Goal: Find specific page/section: Find specific page/section

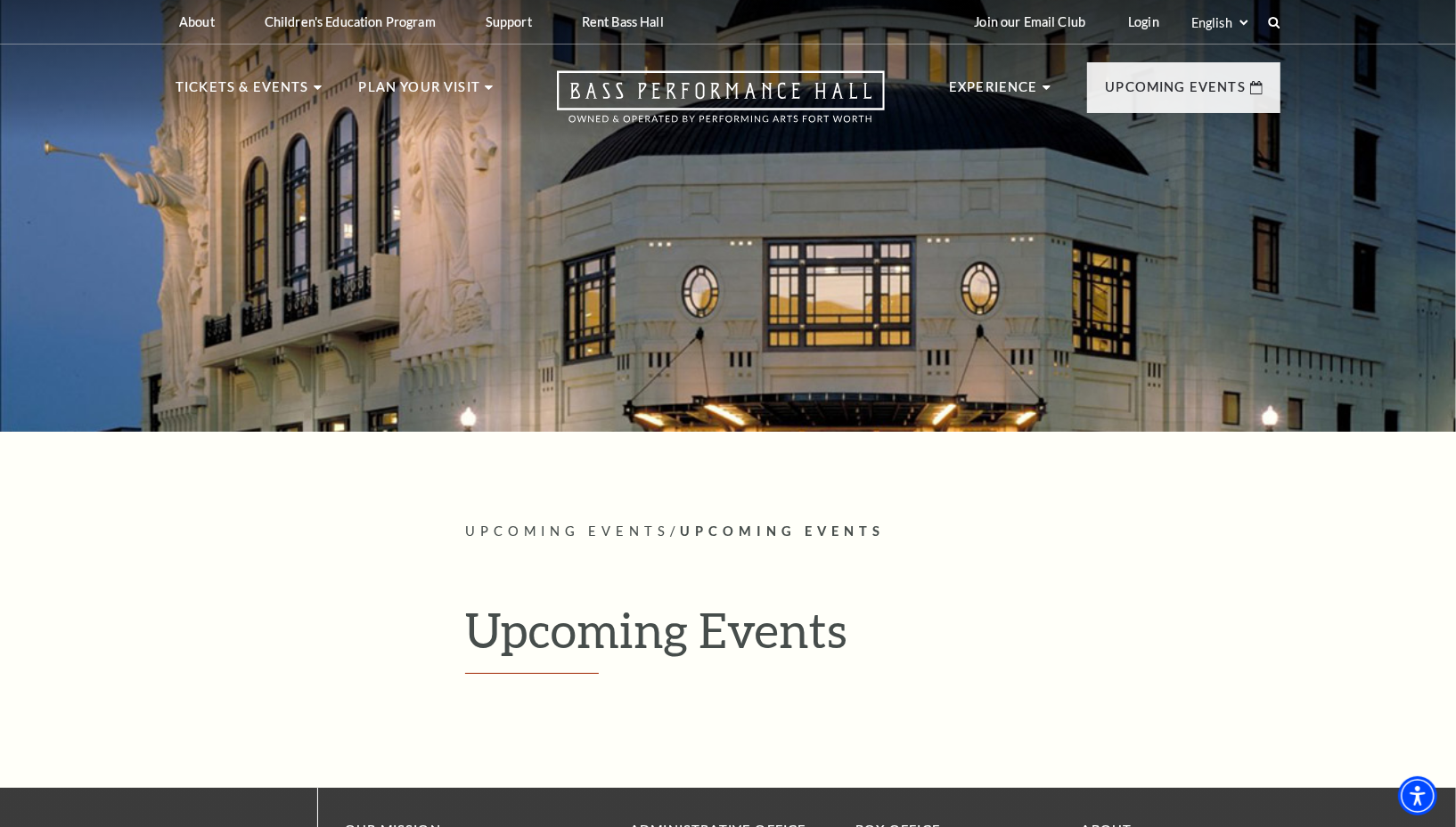
click at [0, 571] on div "Search Upcoming Events / Upcoming Events Upcoming Events owned and operated by …" at bounding box center [728, 616] width 1456 height 1254
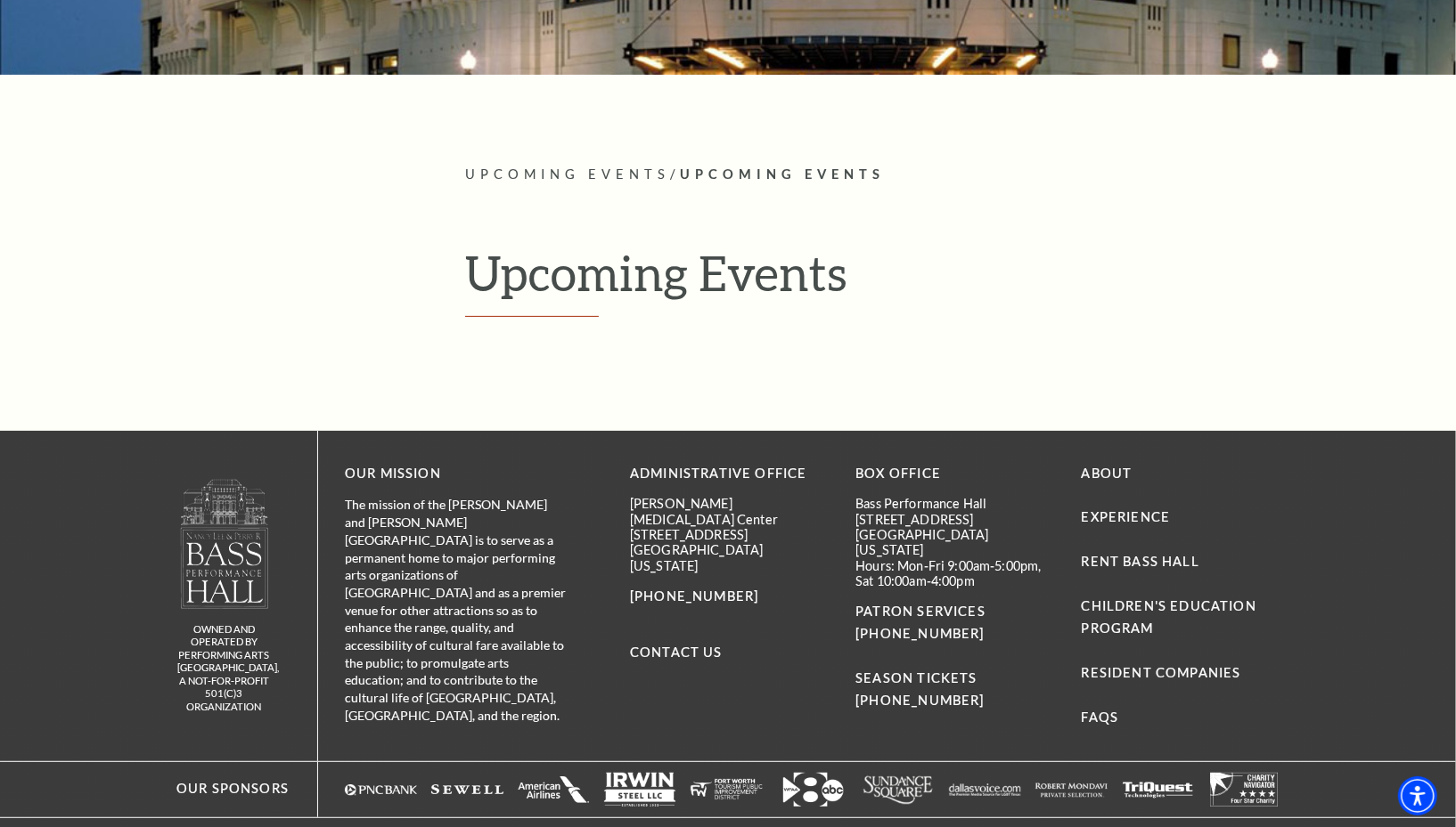
scroll to position [353, 0]
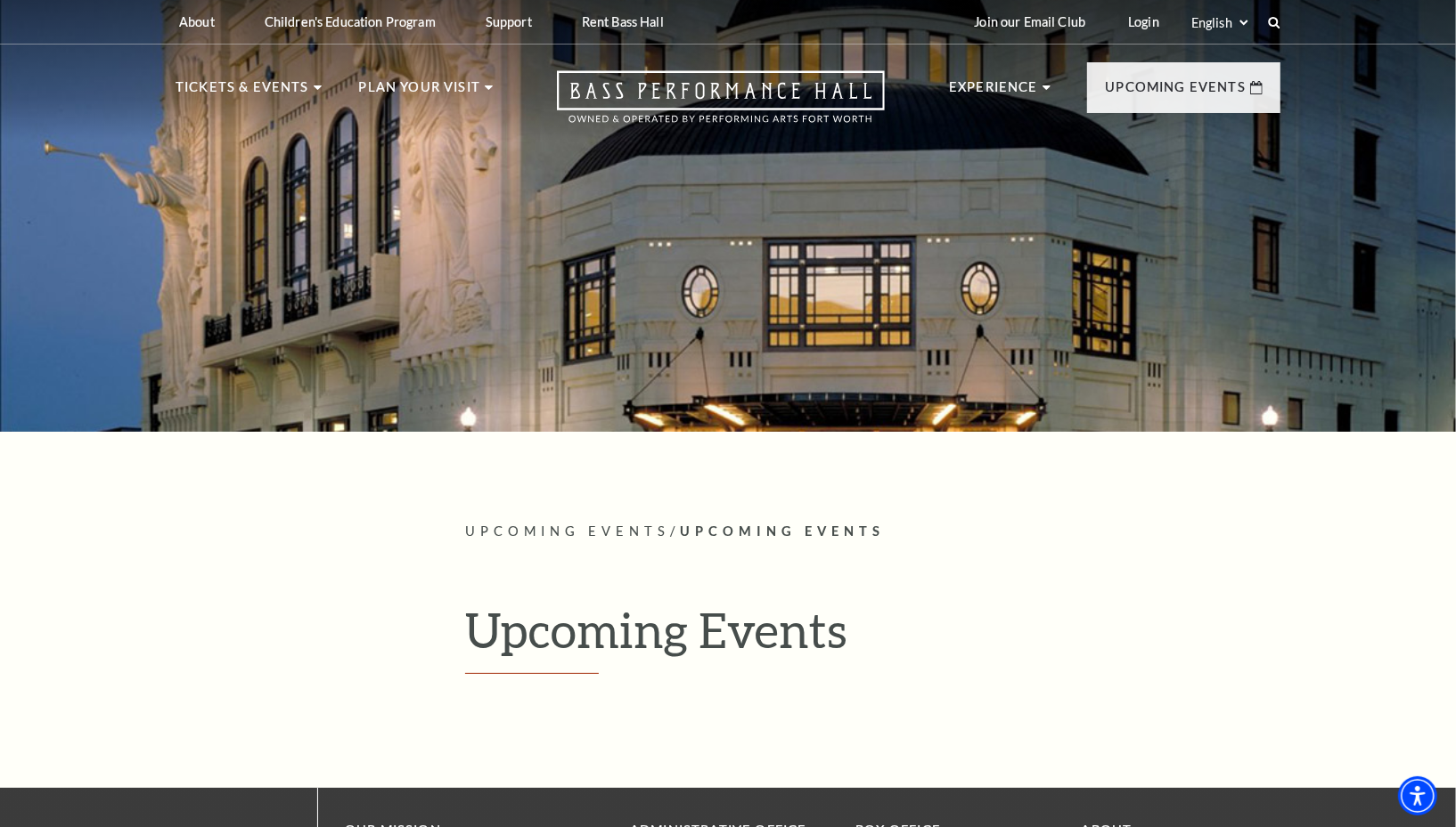
click at [39, 255] on div at bounding box center [728, 210] width 1456 height 443
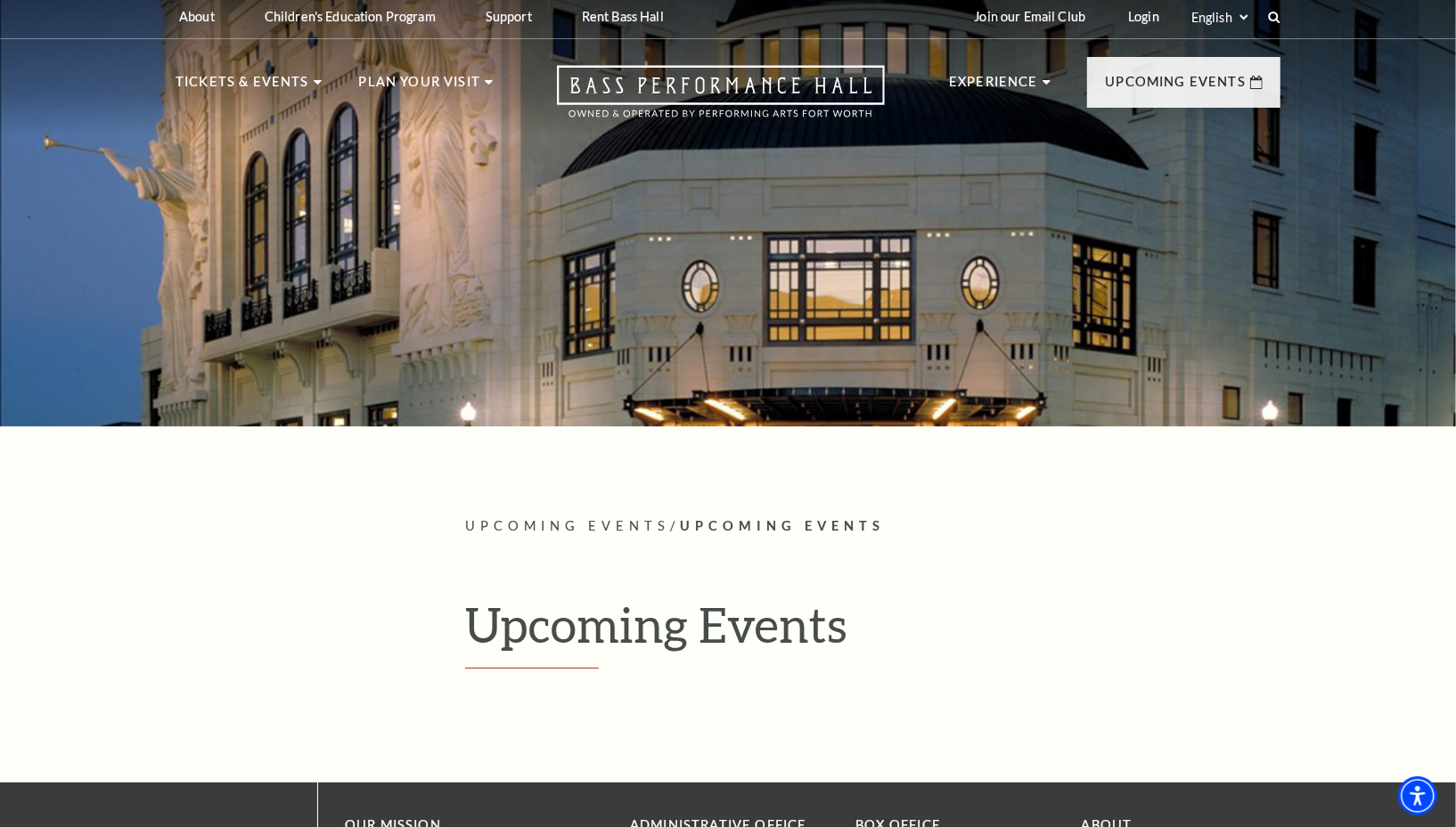
scroll to position [2, 0]
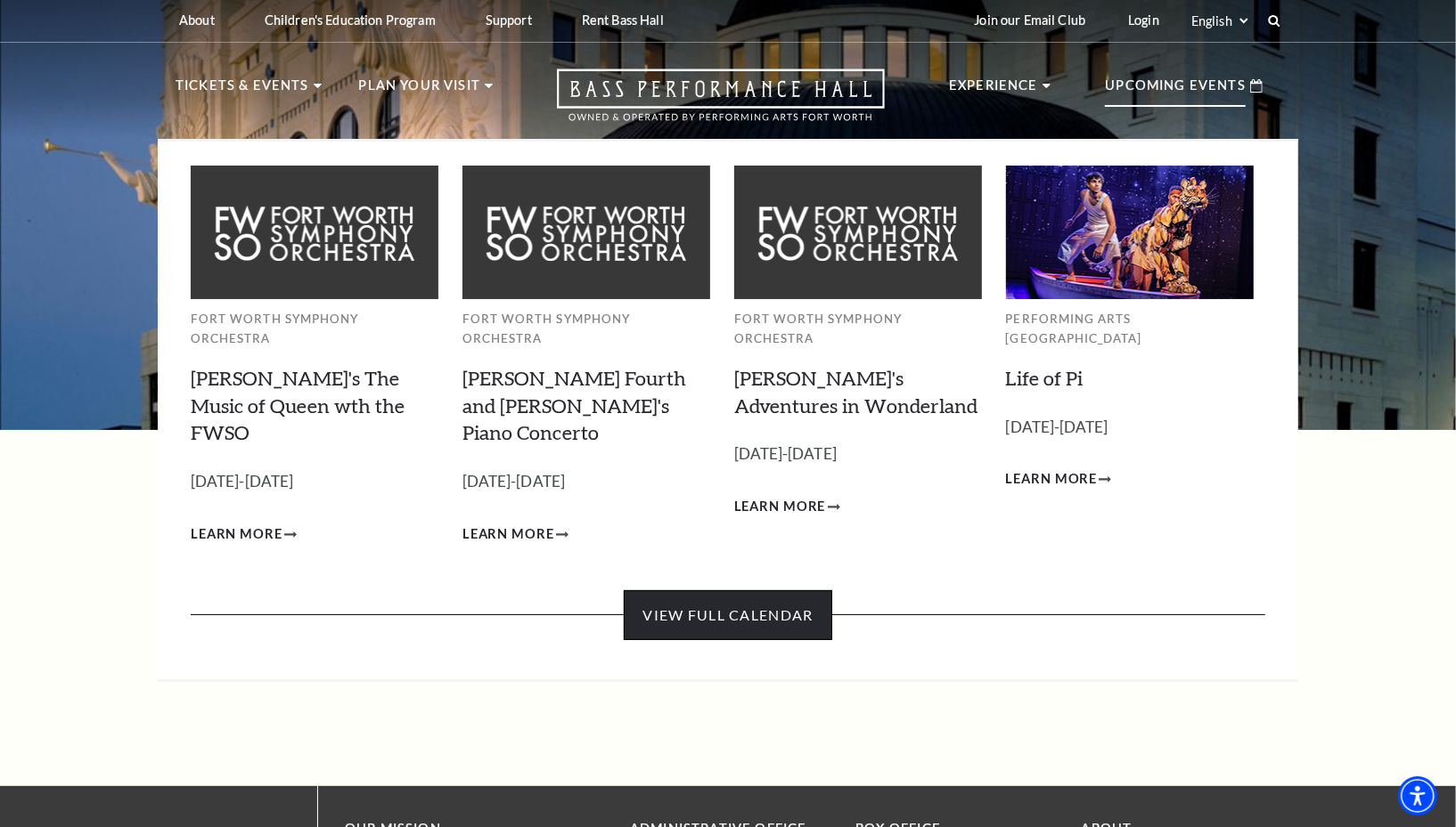
click at [786, 590] on link "View Full Calendar" at bounding box center [727, 615] width 207 height 50
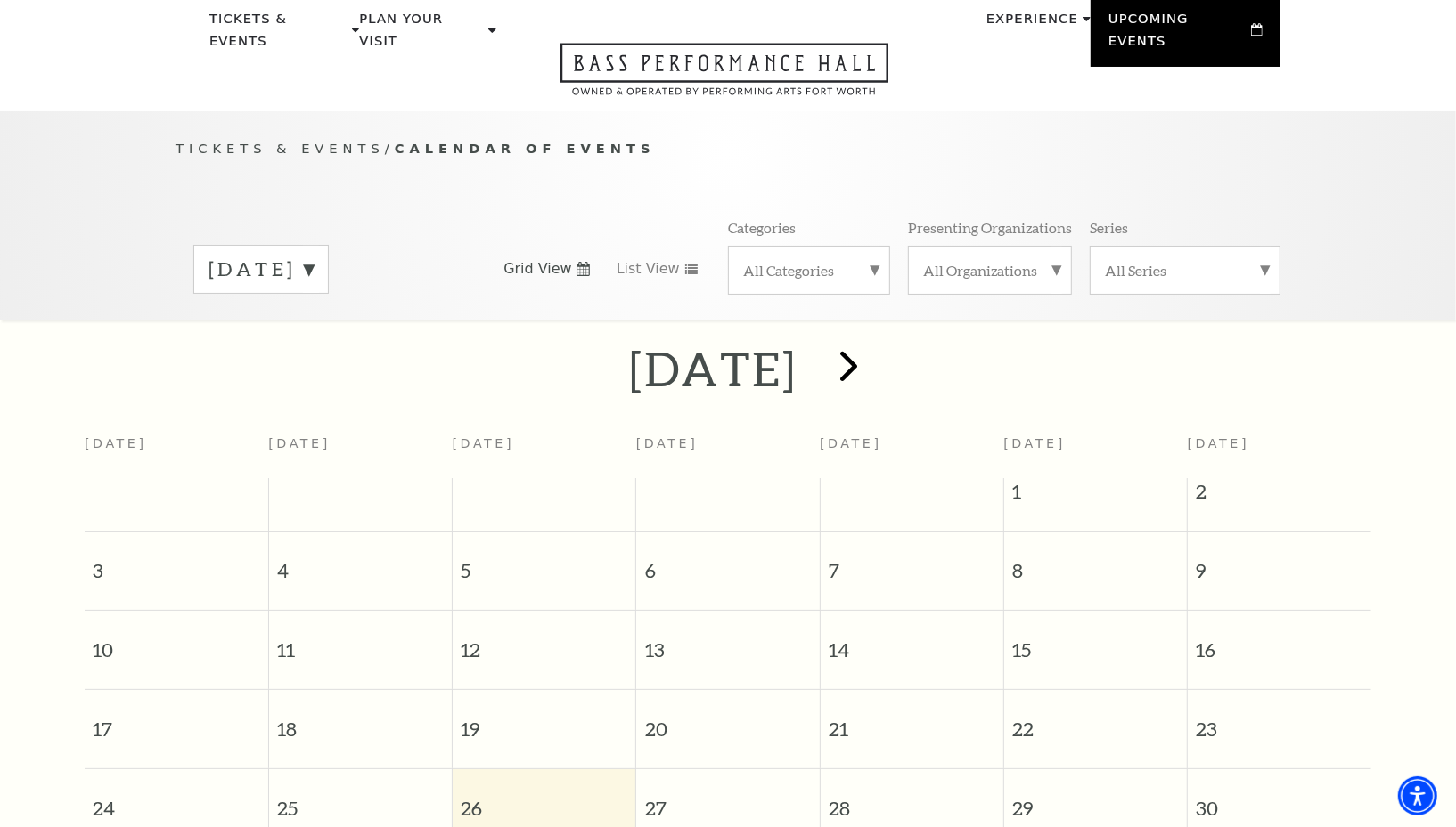
scroll to position [68, 0]
click at [874, 341] on span "next" at bounding box center [848, 366] width 51 height 51
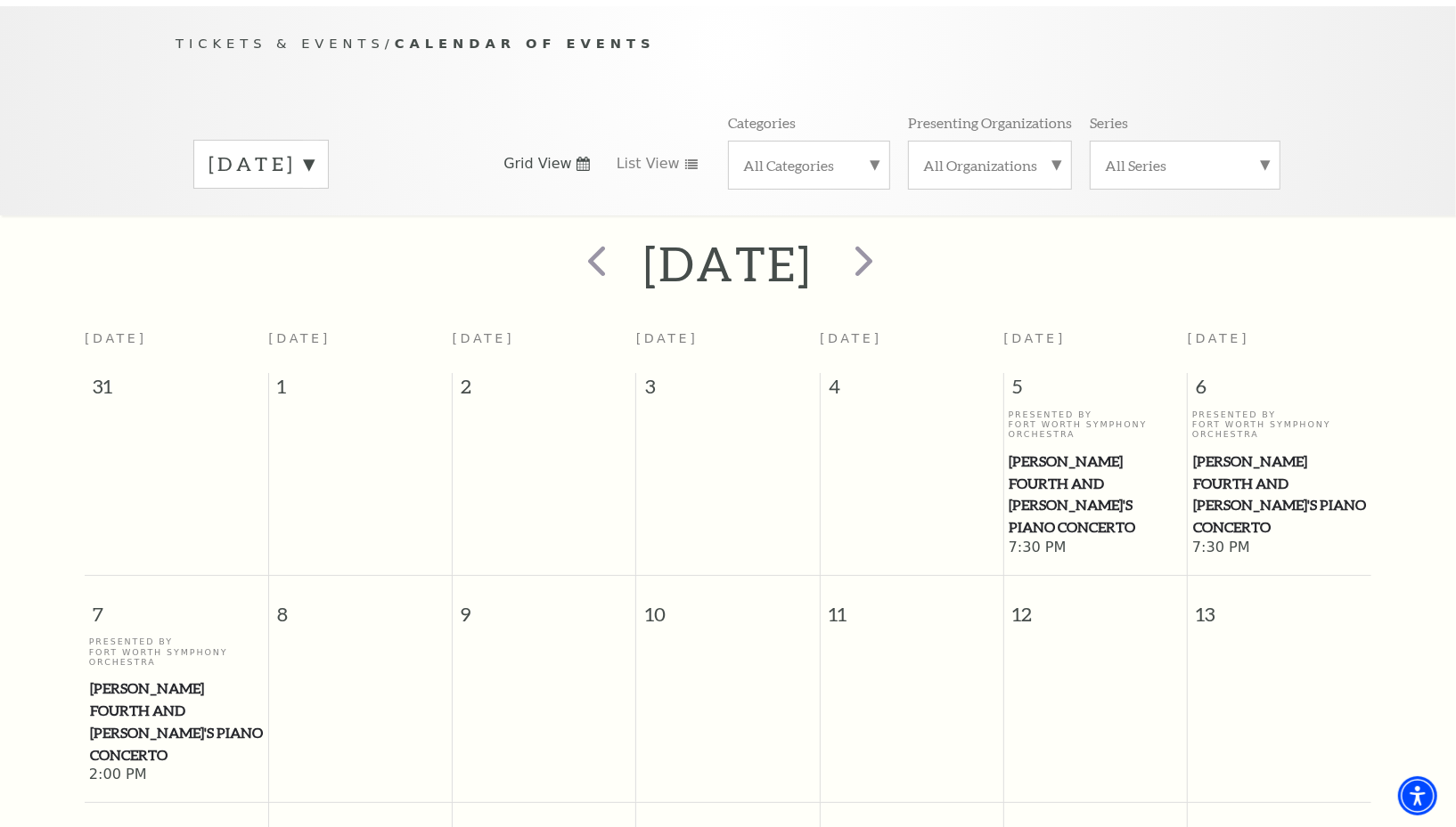
scroll to position [165, 0]
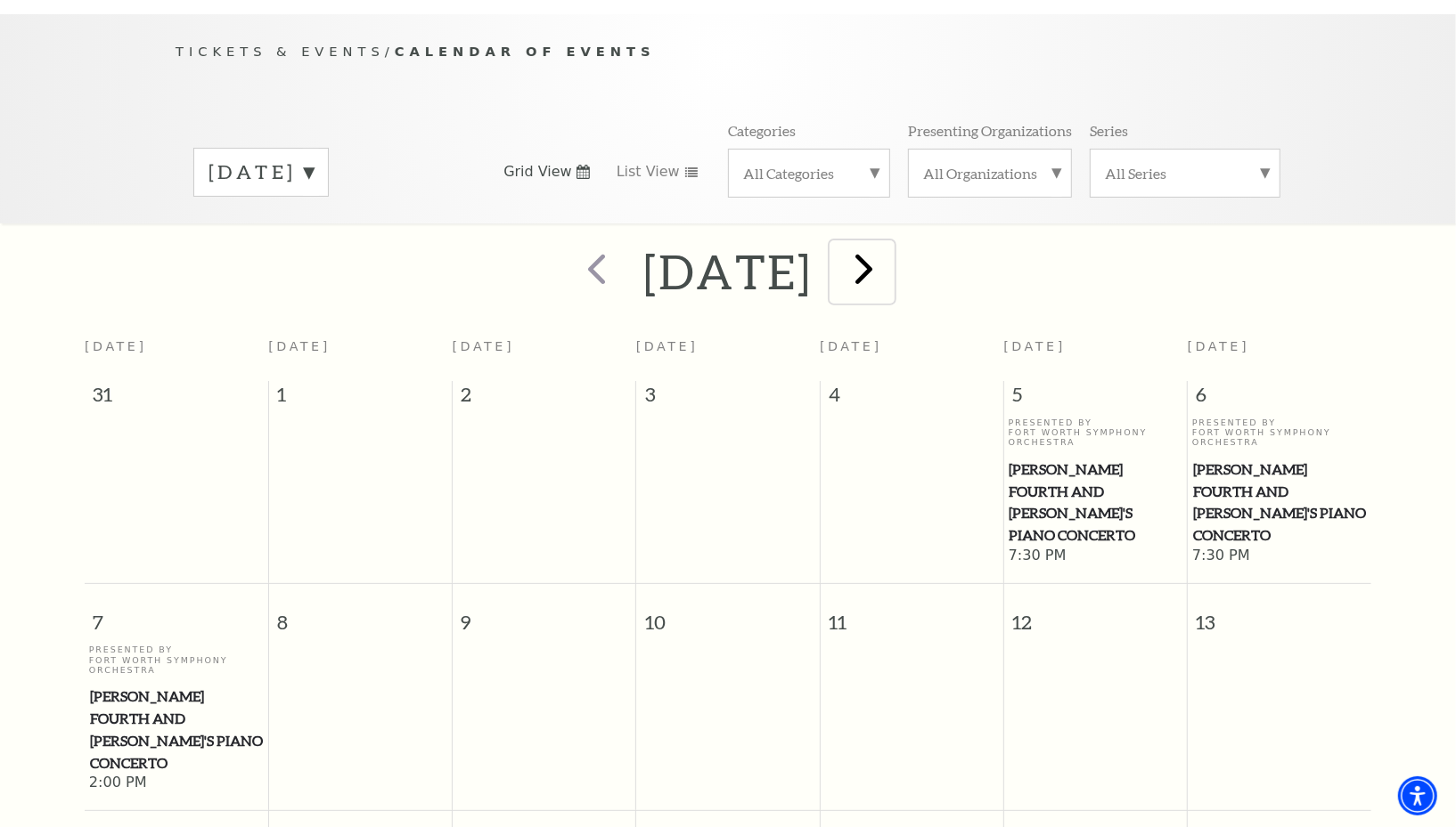
click at [889, 243] on span "next" at bounding box center [863, 268] width 51 height 51
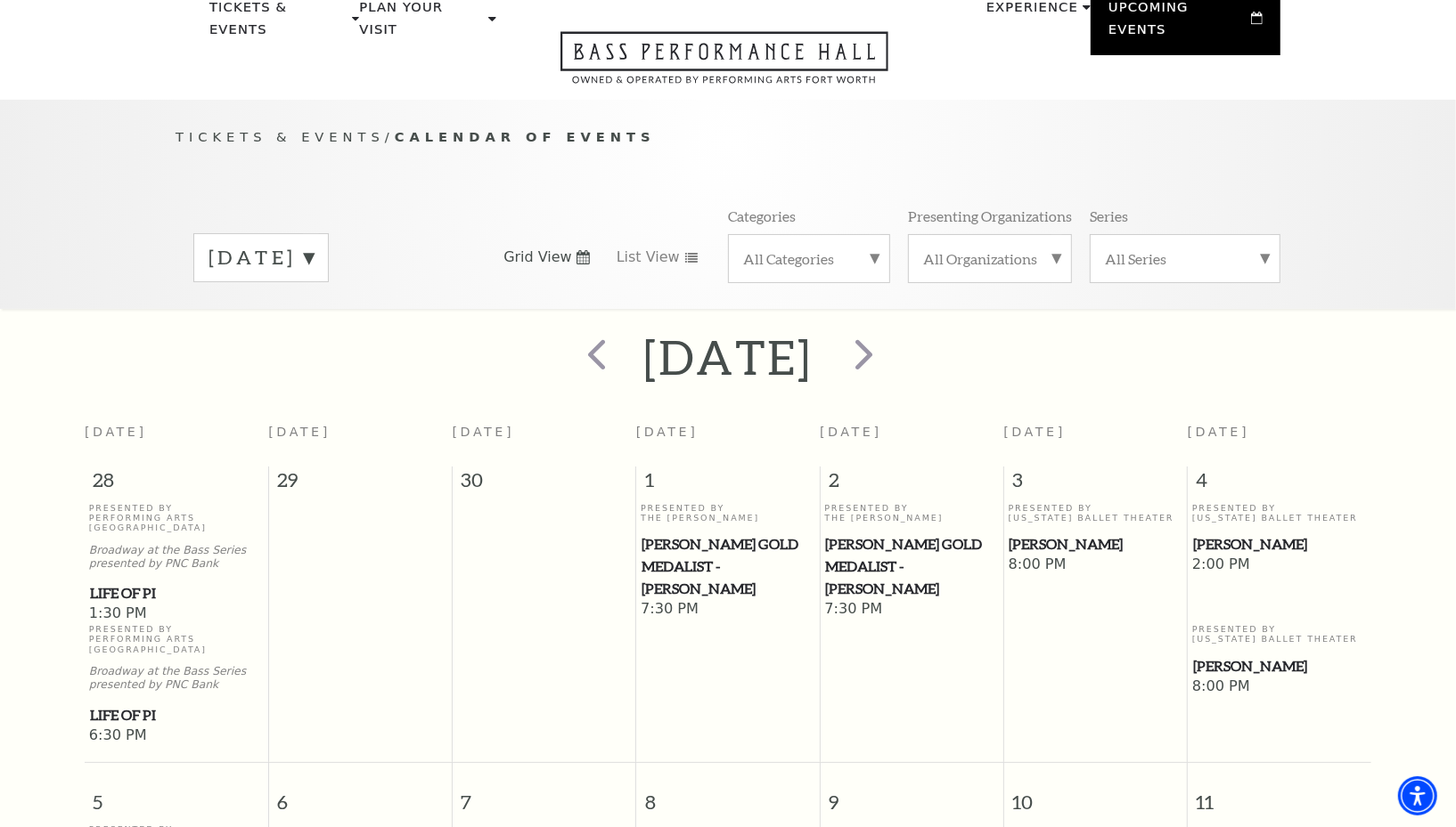
scroll to position [32, 0]
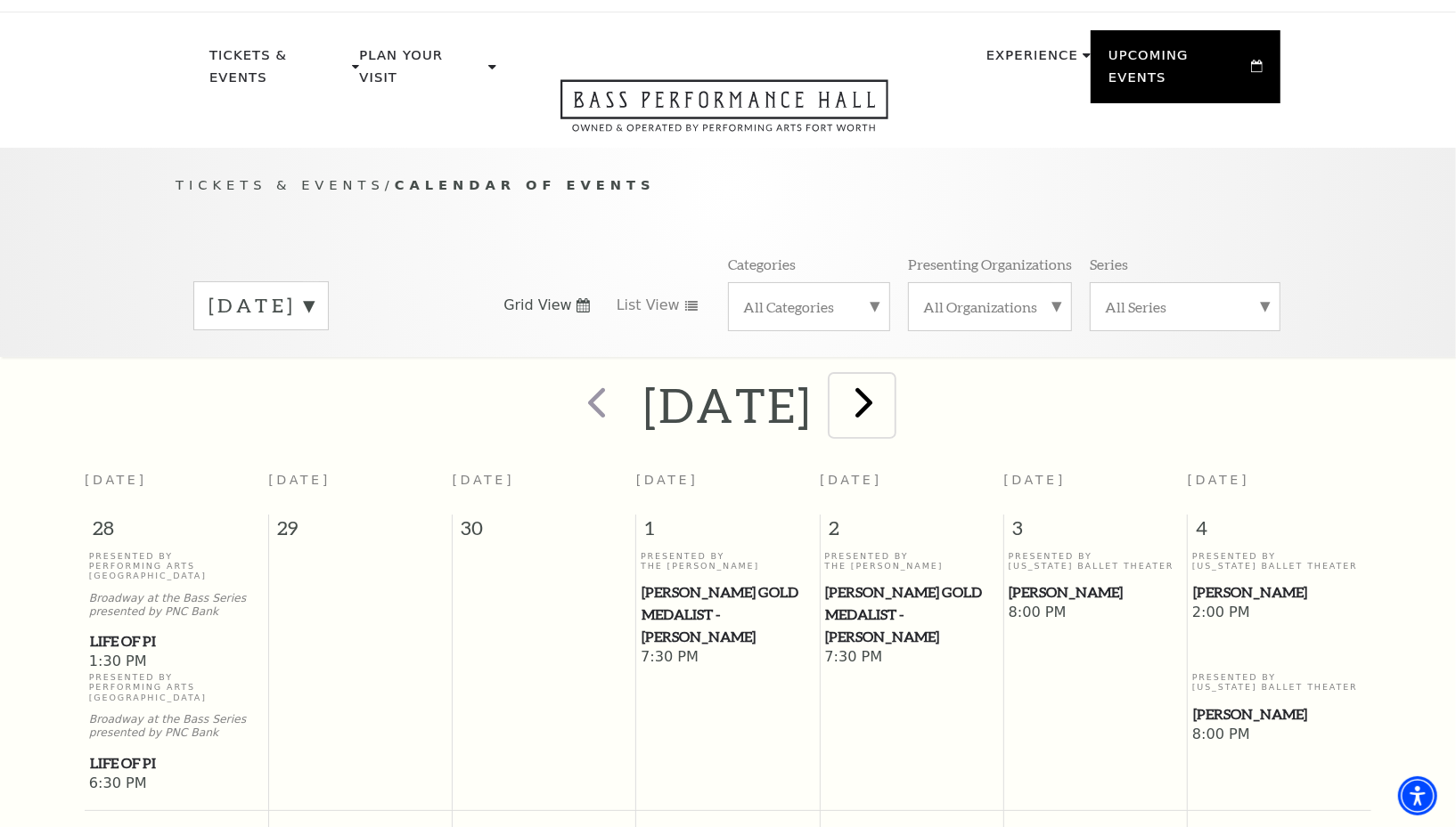
click at [889, 376] on span "next" at bounding box center [863, 401] width 51 height 51
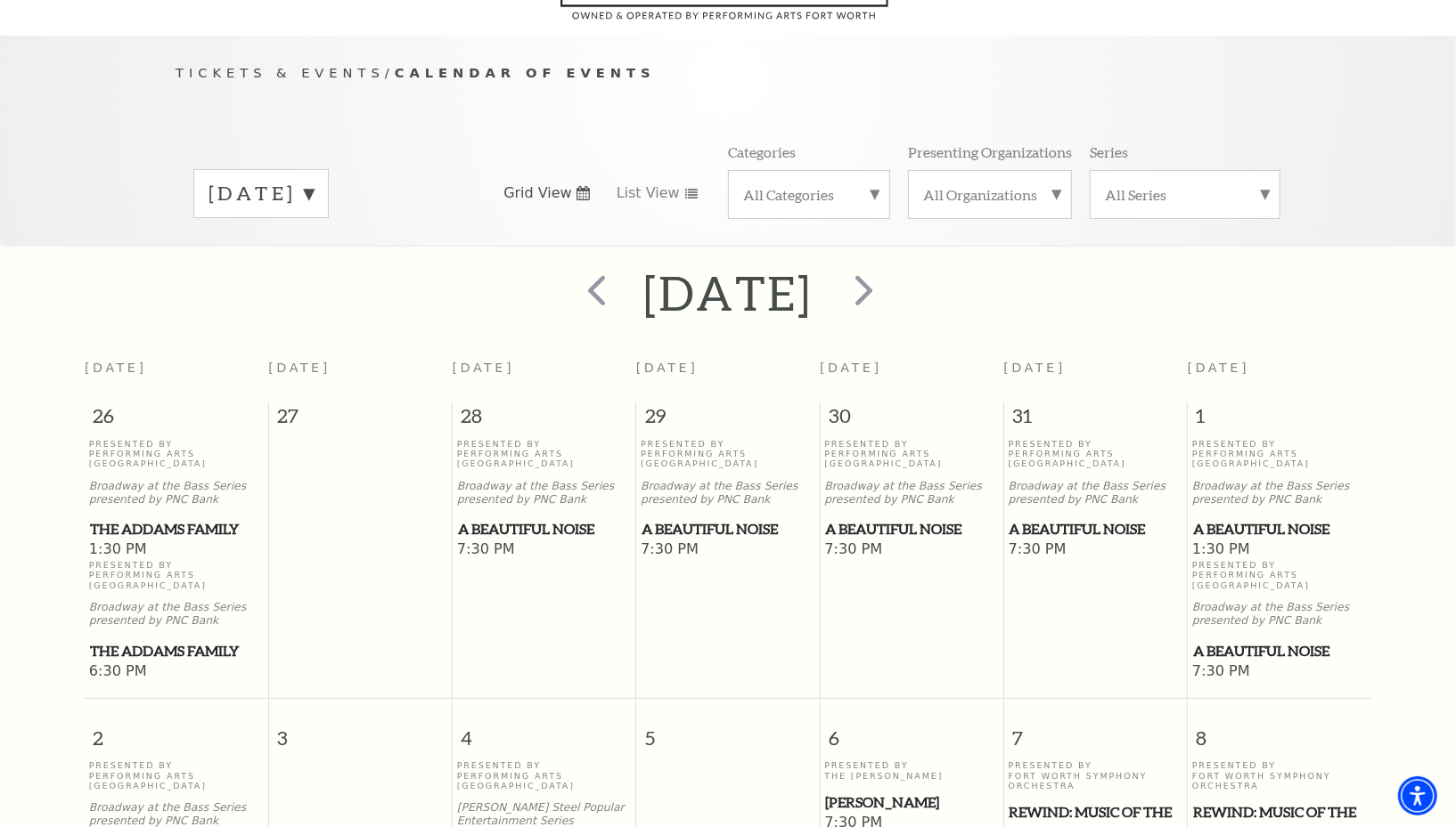
scroll to position [0, 0]
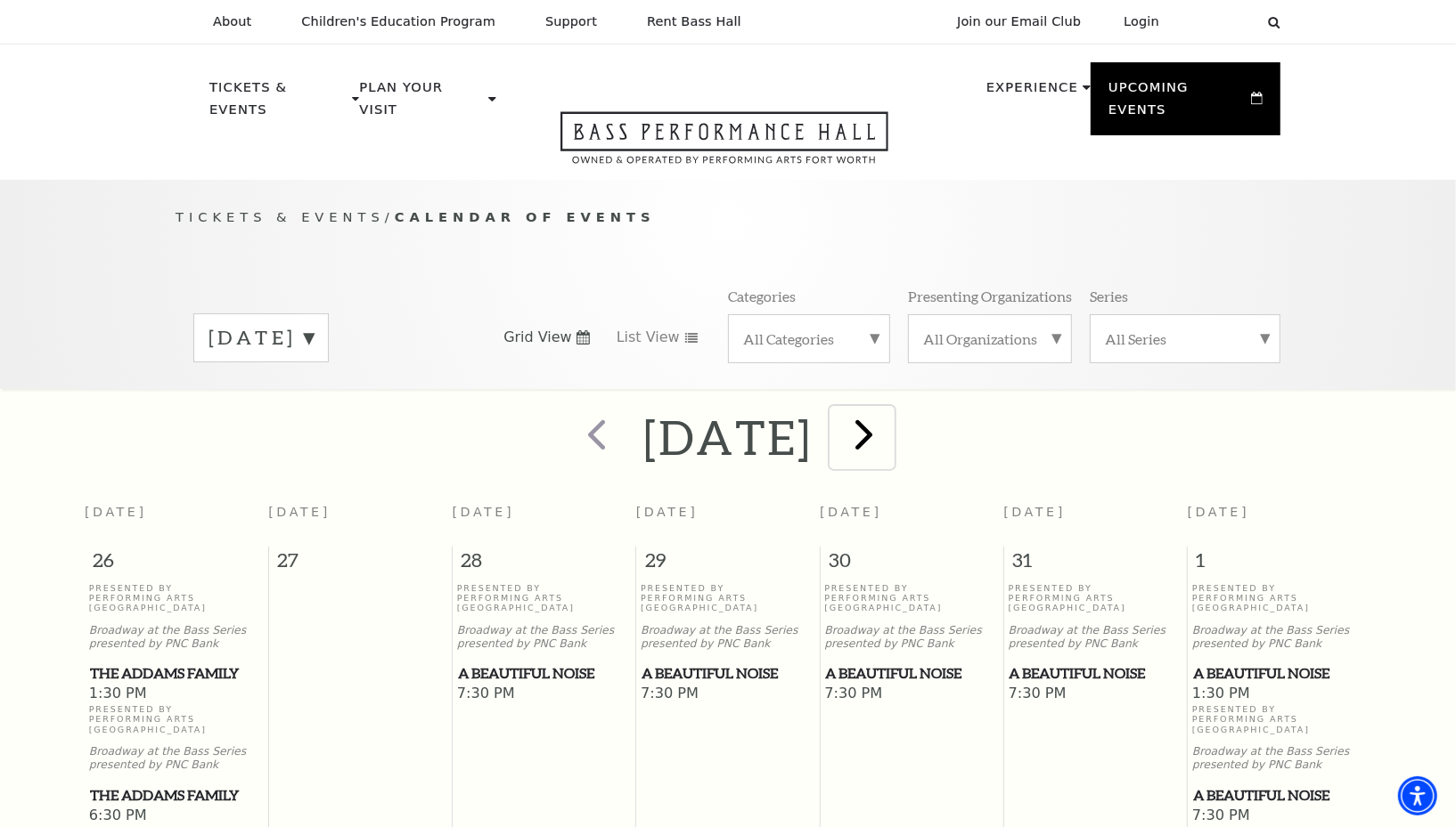
click at [889, 409] on span "next" at bounding box center [863, 434] width 51 height 51
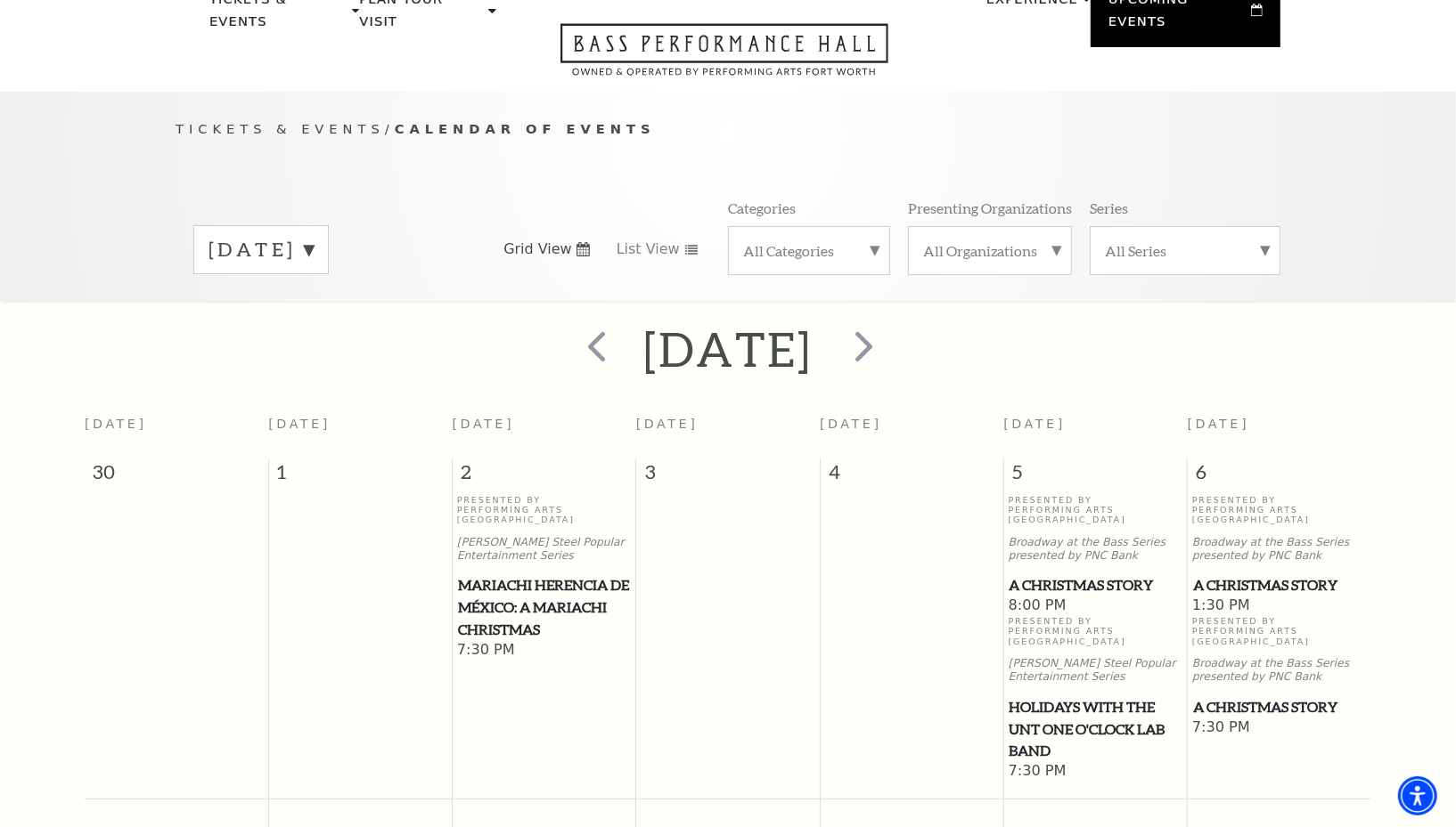
scroll to position [88, 0]
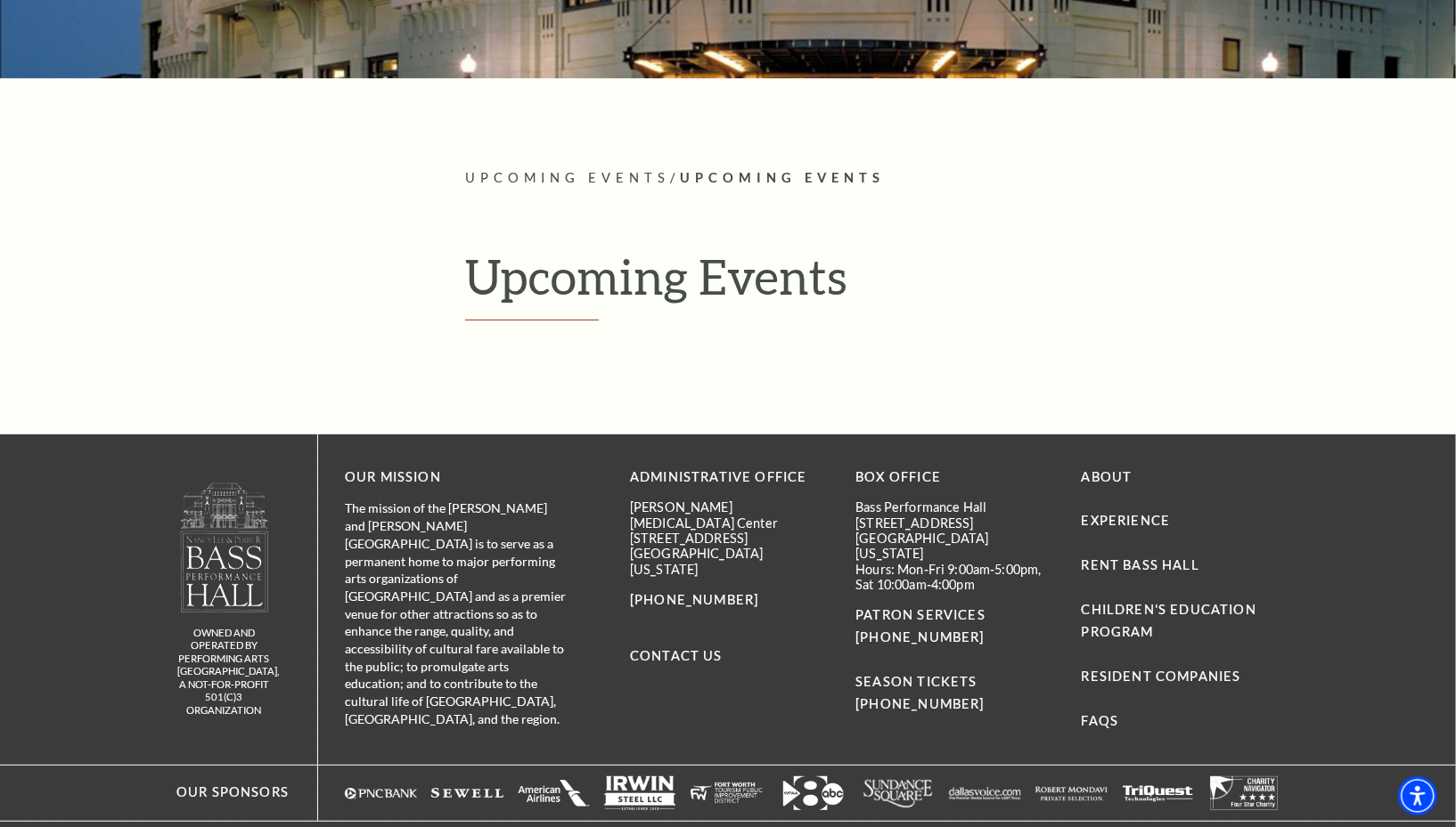
click at [967, 310] on h1 "Upcoming Events" at bounding box center [872, 284] width 815 height 73
